Goal: Information Seeking & Learning: Learn about a topic

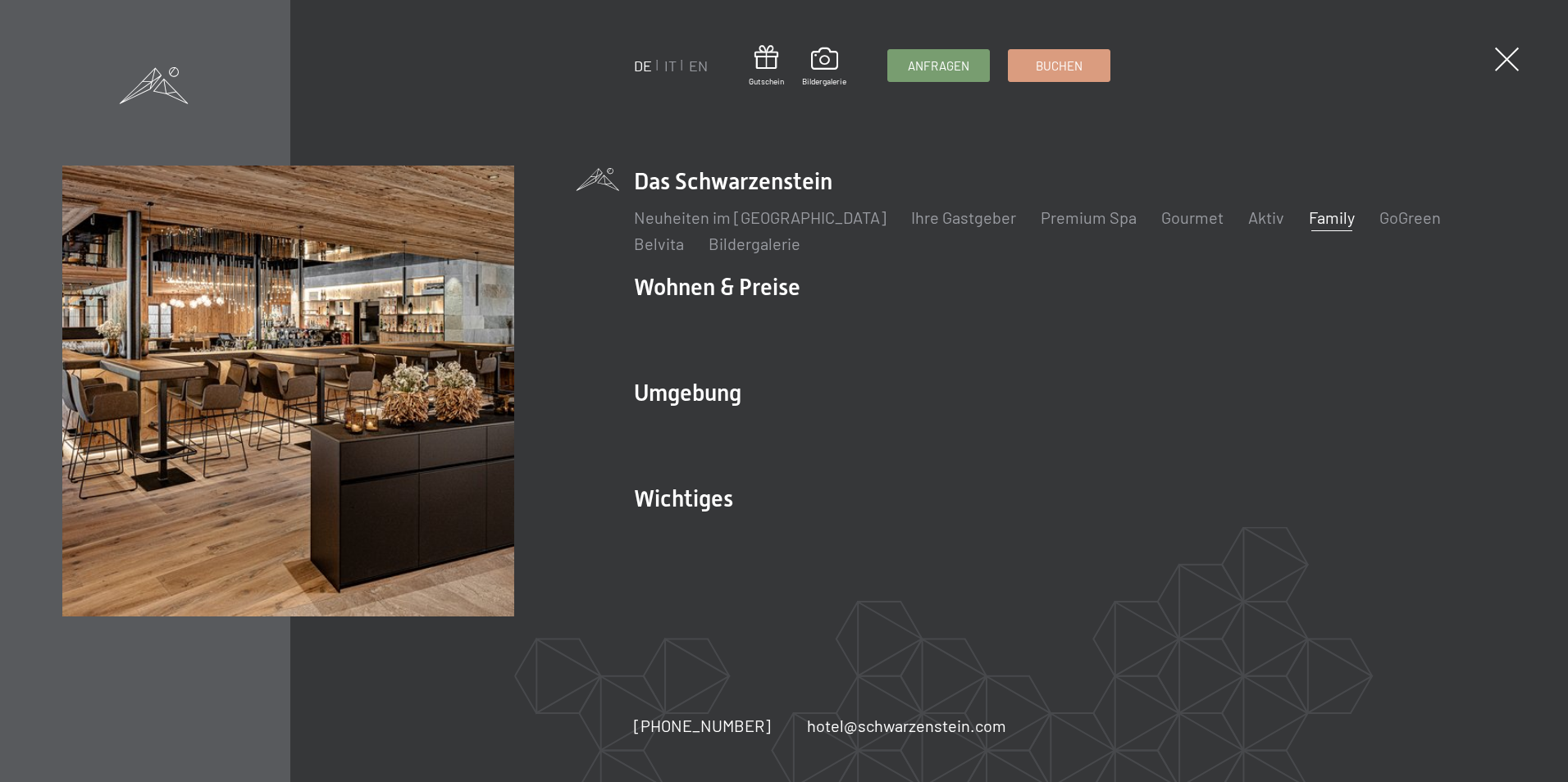
click at [1309, 222] on link "Family" at bounding box center [1332, 217] width 46 height 19
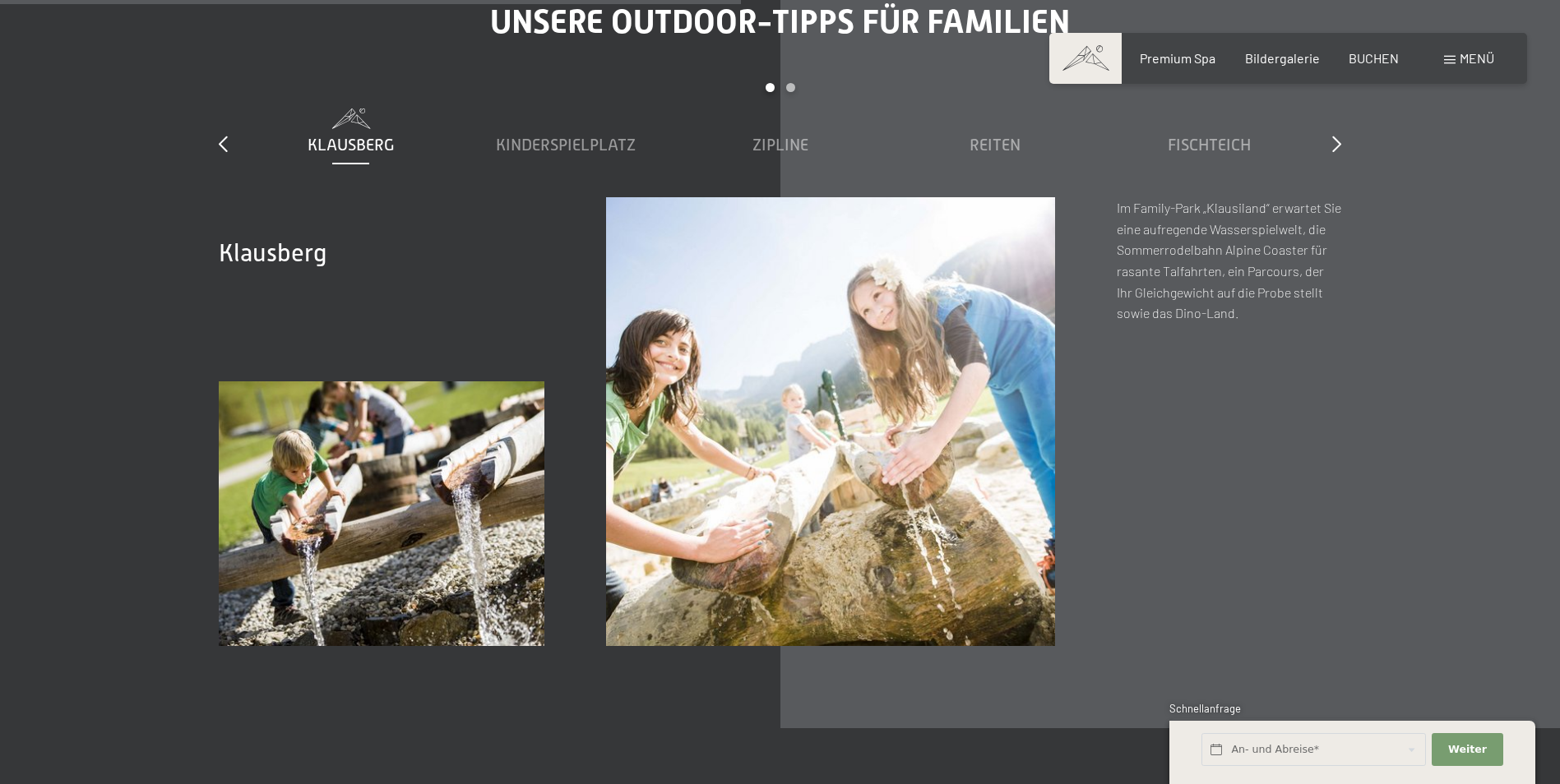
scroll to position [6083, 0]
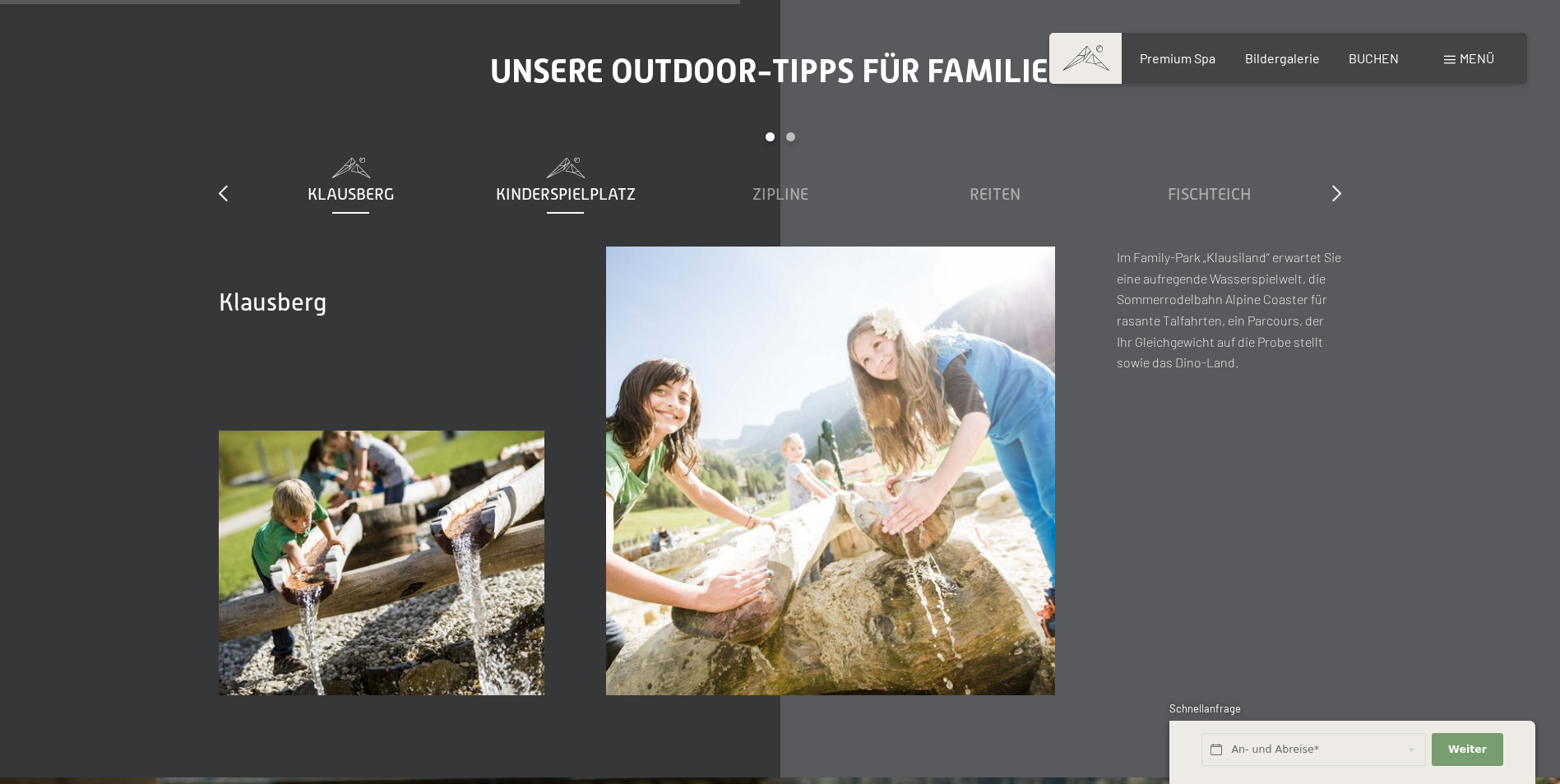
click at [526, 185] on span "Kinderspielplatz" at bounding box center [565, 194] width 139 height 18
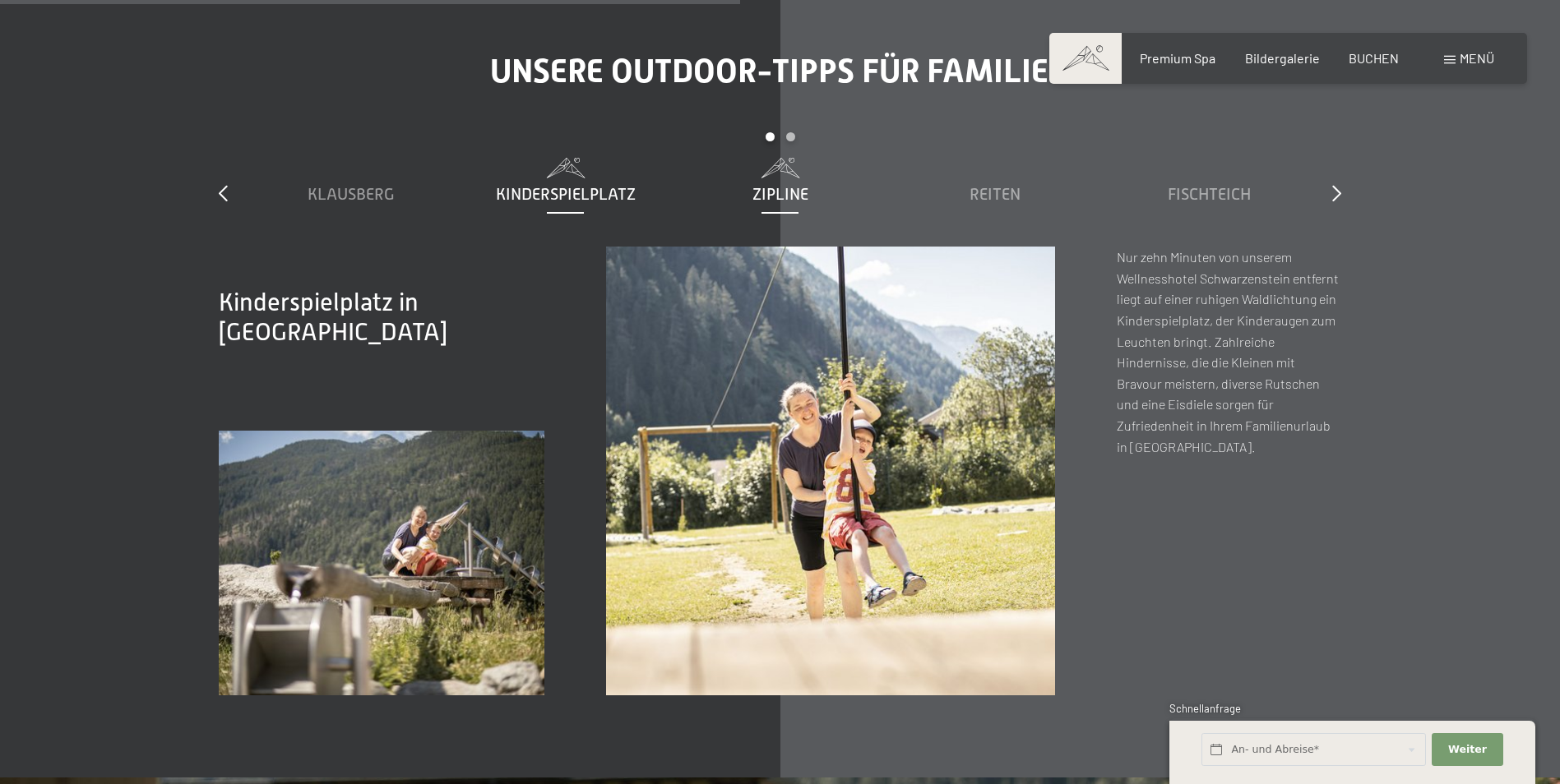
click at [761, 185] on span "Zipline" at bounding box center [780, 194] width 56 height 18
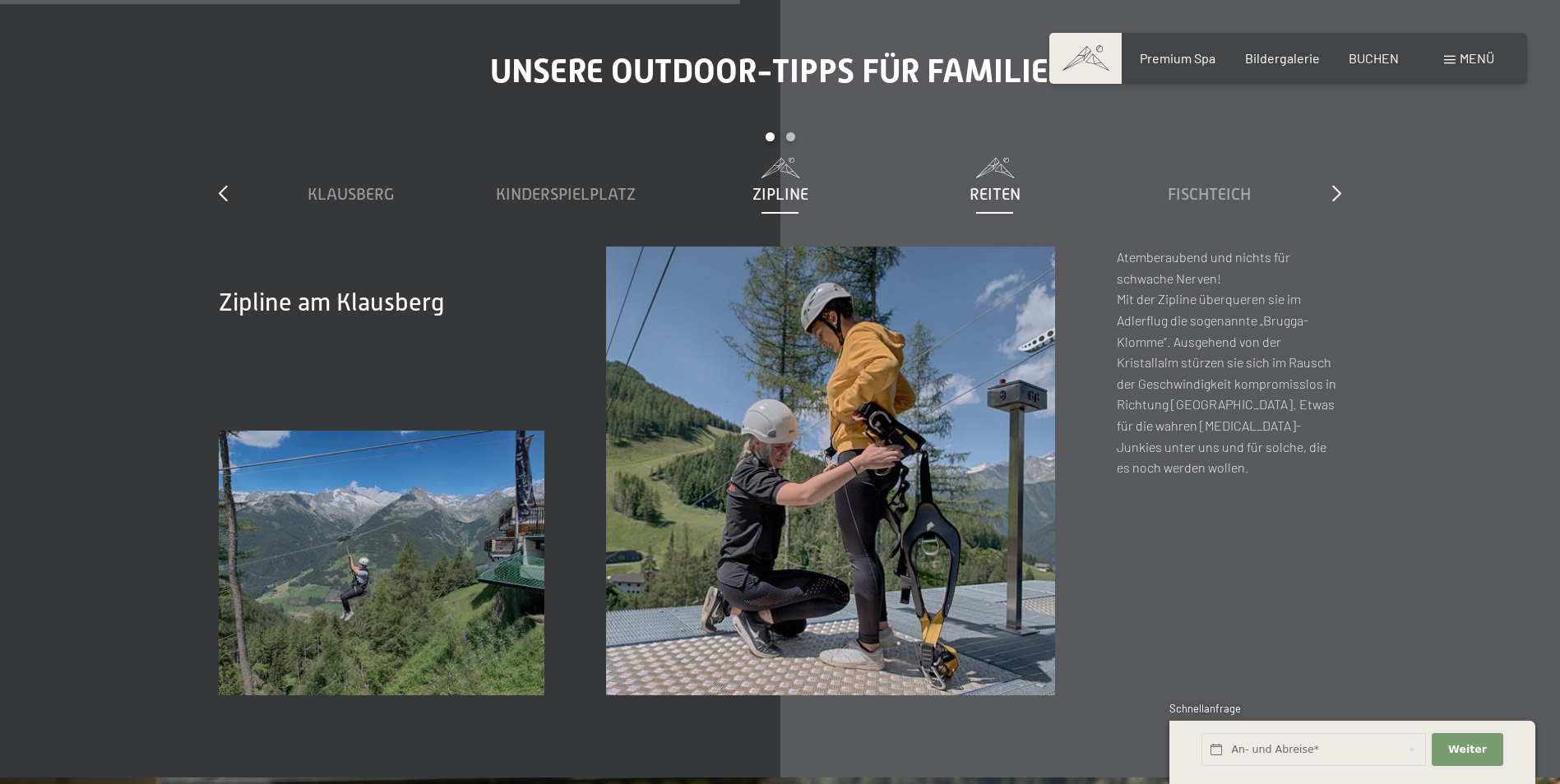
click at [980, 185] on span "Reiten" at bounding box center [994, 194] width 51 height 18
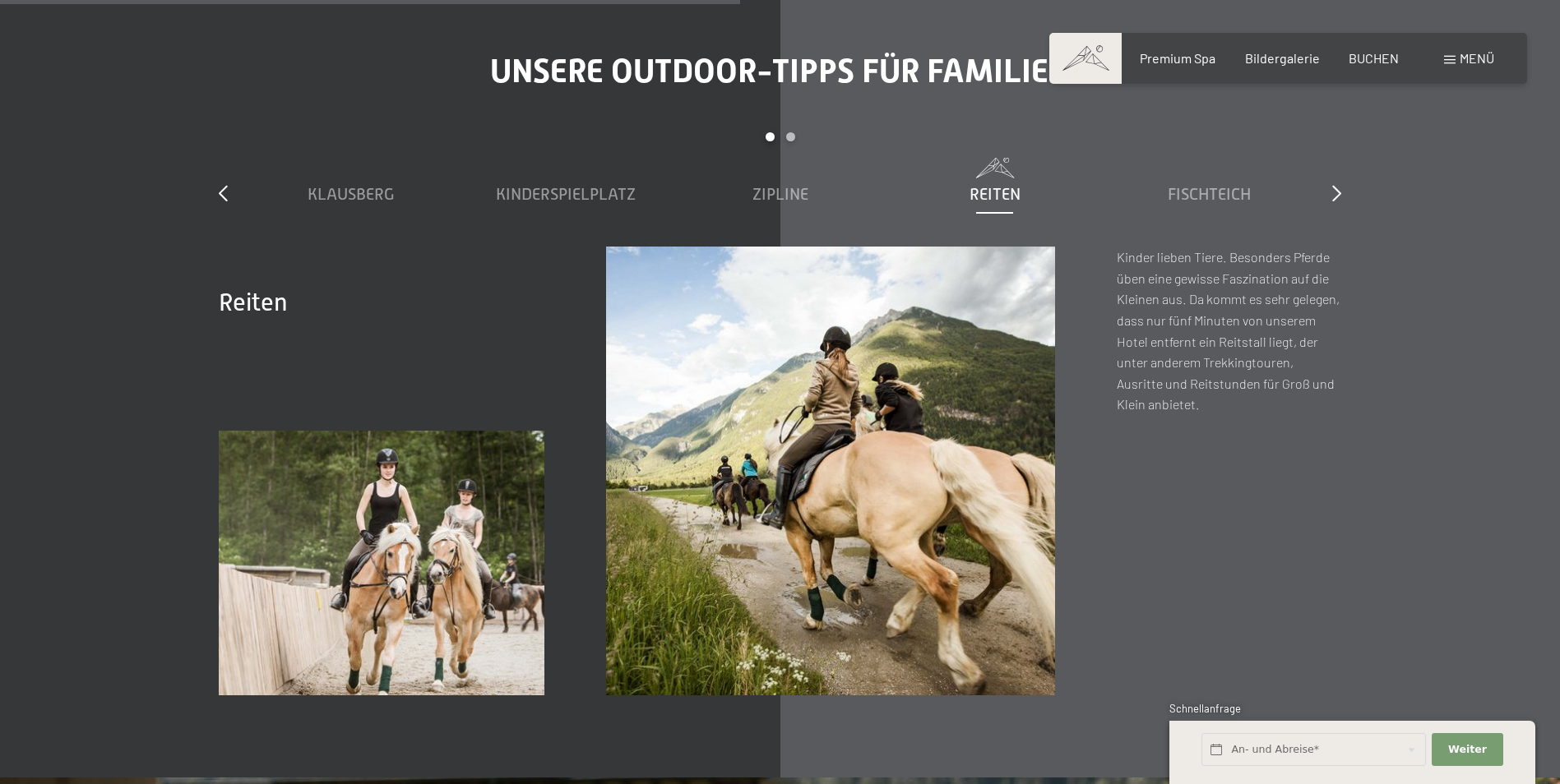
click at [1250, 167] on div "Klausberg Kinderspielplatz Zipline Reiten Fischteich Family-Funpark Rodelbahn" at bounding box center [780, 202] width 1073 height 89
click at [1233, 185] on span "Fischteich" at bounding box center [1210, 194] width 84 height 18
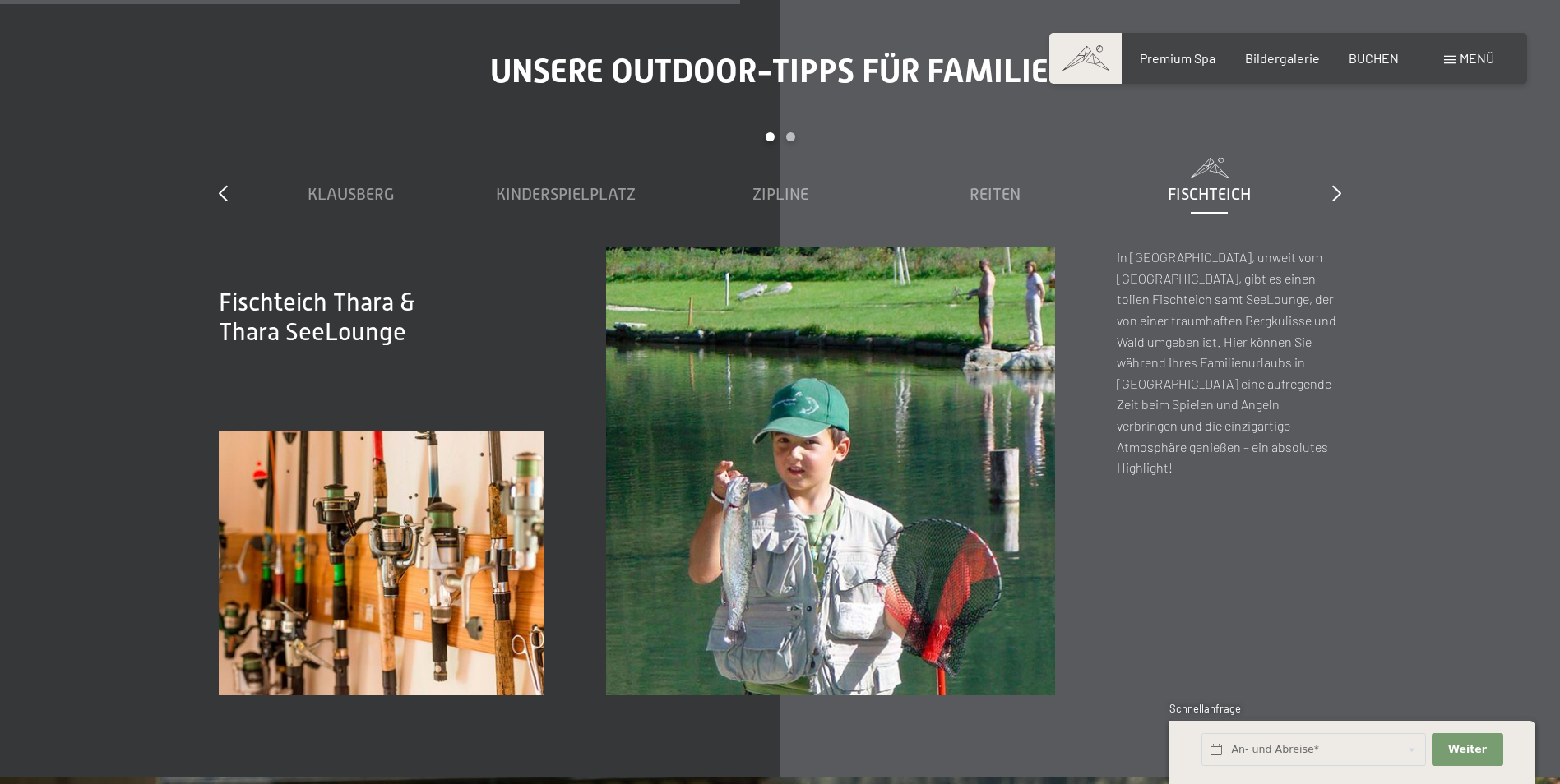
click at [1331, 153] on div "slide 1 to 5 of 7 Klausberg Kinderspielplatz Zipline Reiten Fischteich Family-F…" at bounding box center [780, 189] width 1123 height 115
click at [1338, 185] on icon at bounding box center [1337, 193] width 9 height 17
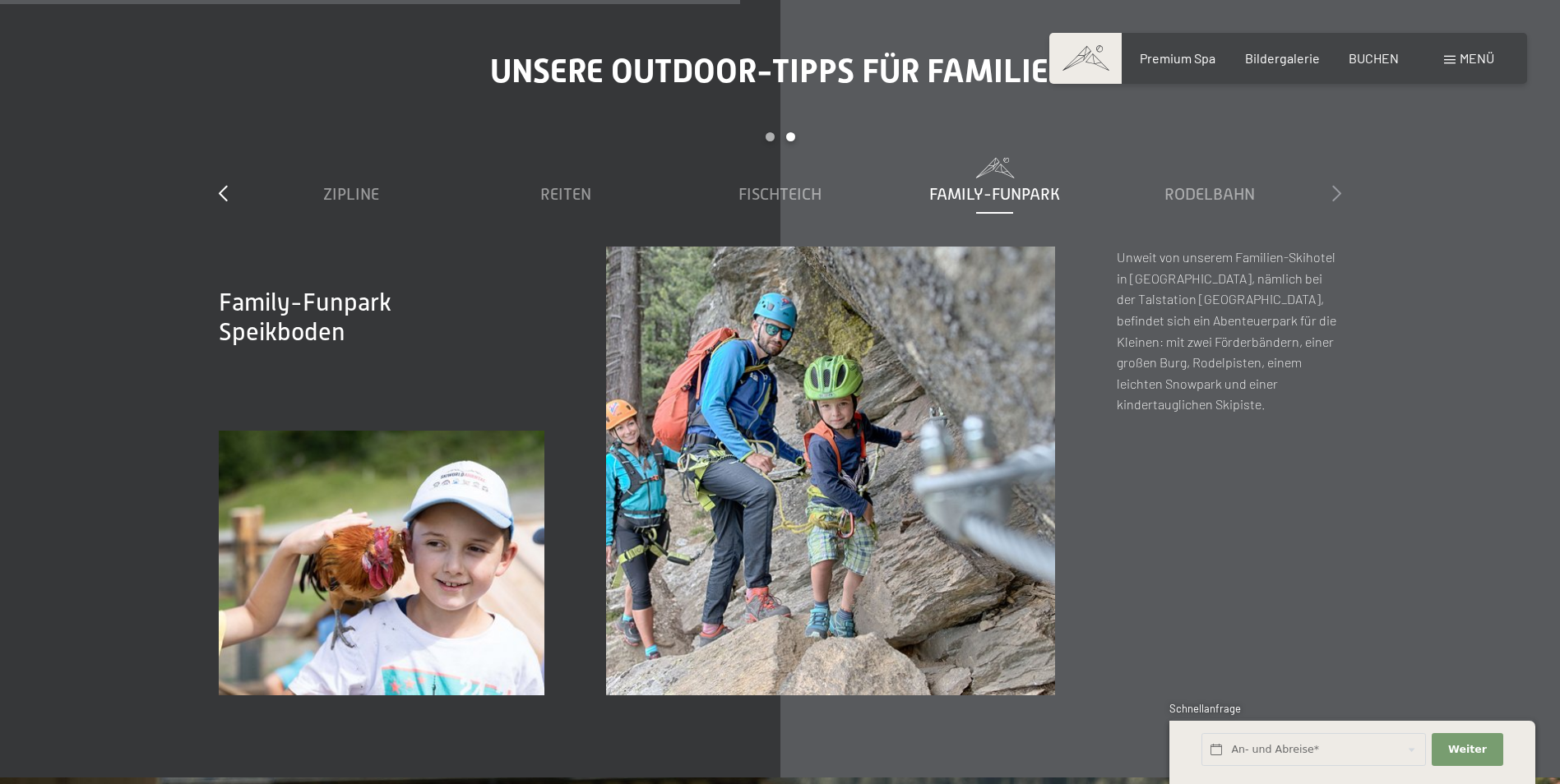
click at [1337, 185] on icon at bounding box center [1337, 193] width 9 height 17
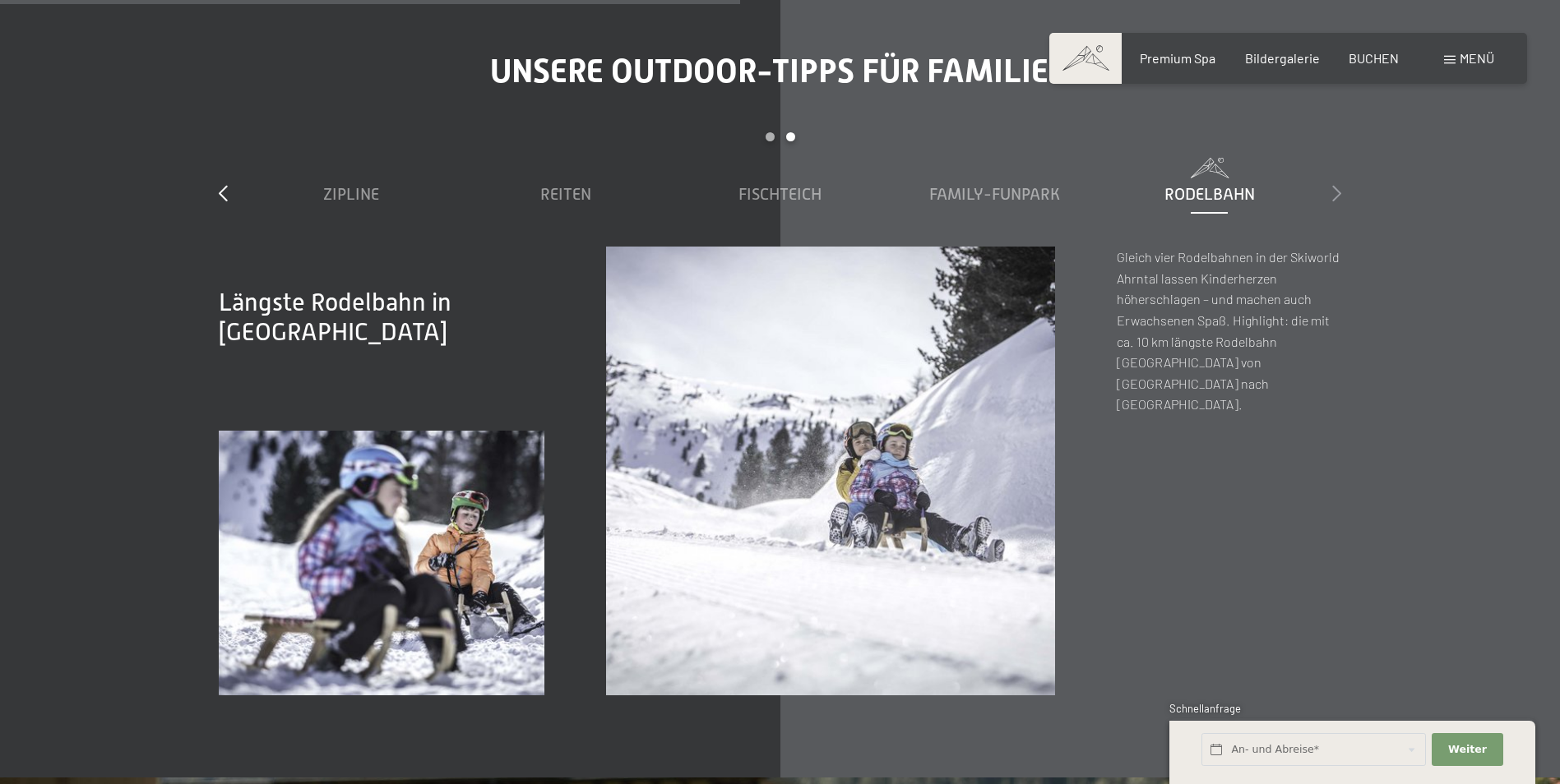
click at [1337, 185] on icon at bounding box center [1337, 193] width 9 height 17
